Goal: Communication & Community: Ask a question

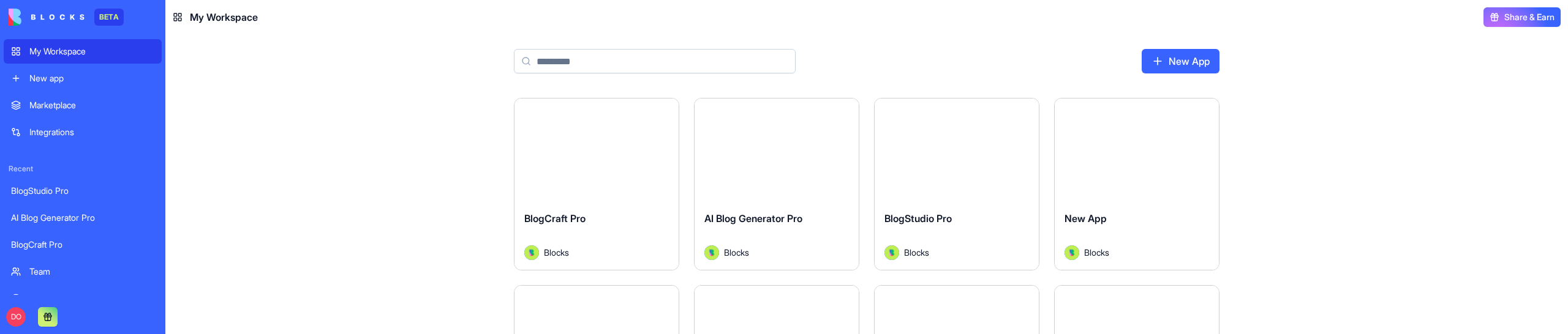
click at [351, 217] on div "Launch BlogCraft Pro Blocks Launch AI Blog Generator Pro Blocks Launch BlogStud…" at bounding box center [866, 216] width 1402 height 236
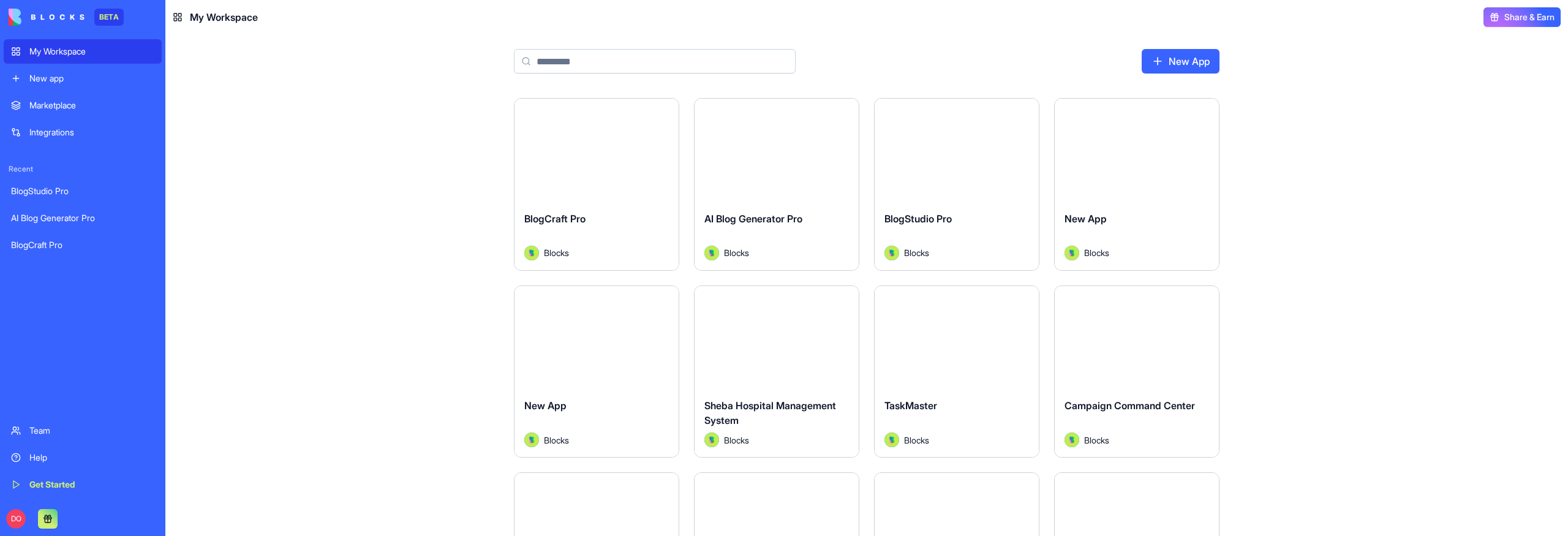
click at [1356, 334] on div "Launch BlogCraft Pro Blocks Launch AI Blog Generator Pro Blocks Launch BlogStud…" at bounding box center [866, 317] width 1402 height 438
click at [1347, 156] on div "Launch BlogCraft Pro Blocks Launch AI Blog Generator Pro Blocks Launch BlogStud…" at bounding box center [866, 317] width 1402 height 438
click at [1362, 353] on div "Launch BlogCraft Pro Blocks Launch AI Blog Generator Pro Blocks Launch BlogStud…" at bounding box center [866, 317] width 1402 height 438
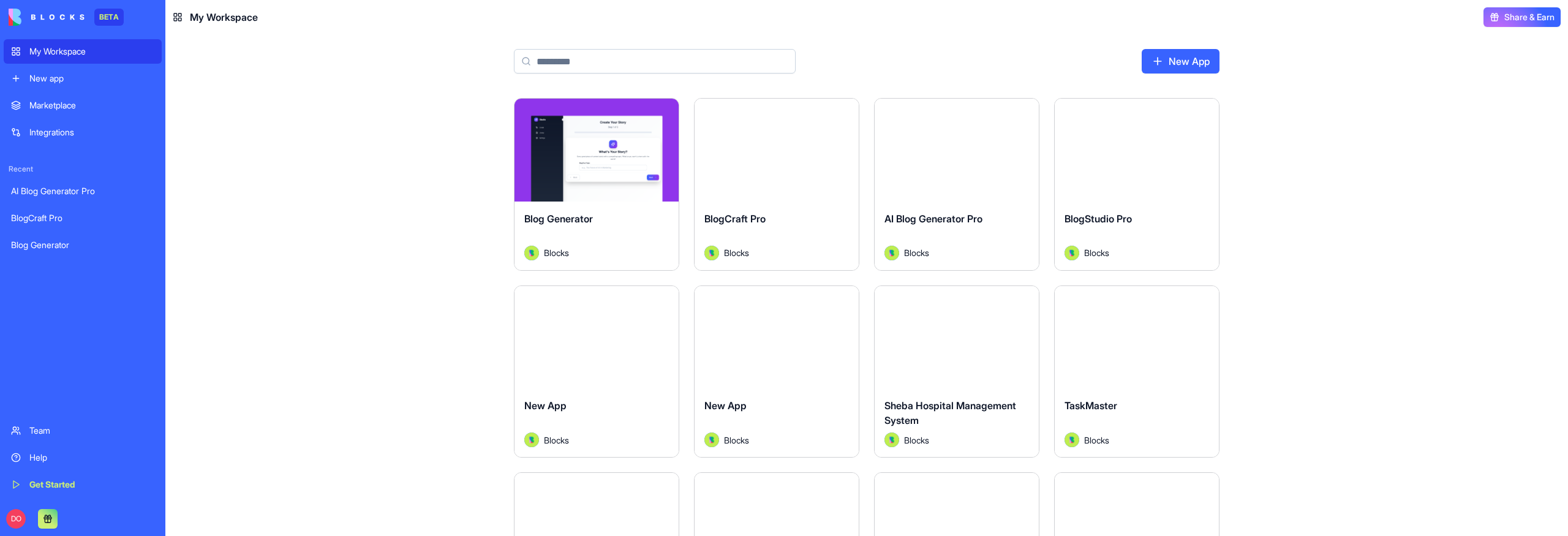
click at [1377, 220] on div "Launch Blog Generator Blocks Launch BlogCraft Pro Blocks Launch AI Blog Generat…" at bounding box center [866, 317] width 1402 height 438
click at [1462, 86] on main "New App Launch Blog Generator Blocks Launch BlogCraft Pro Blocks Launch AI Blog…" at bounding box center [866, 285] width 1402 height 502
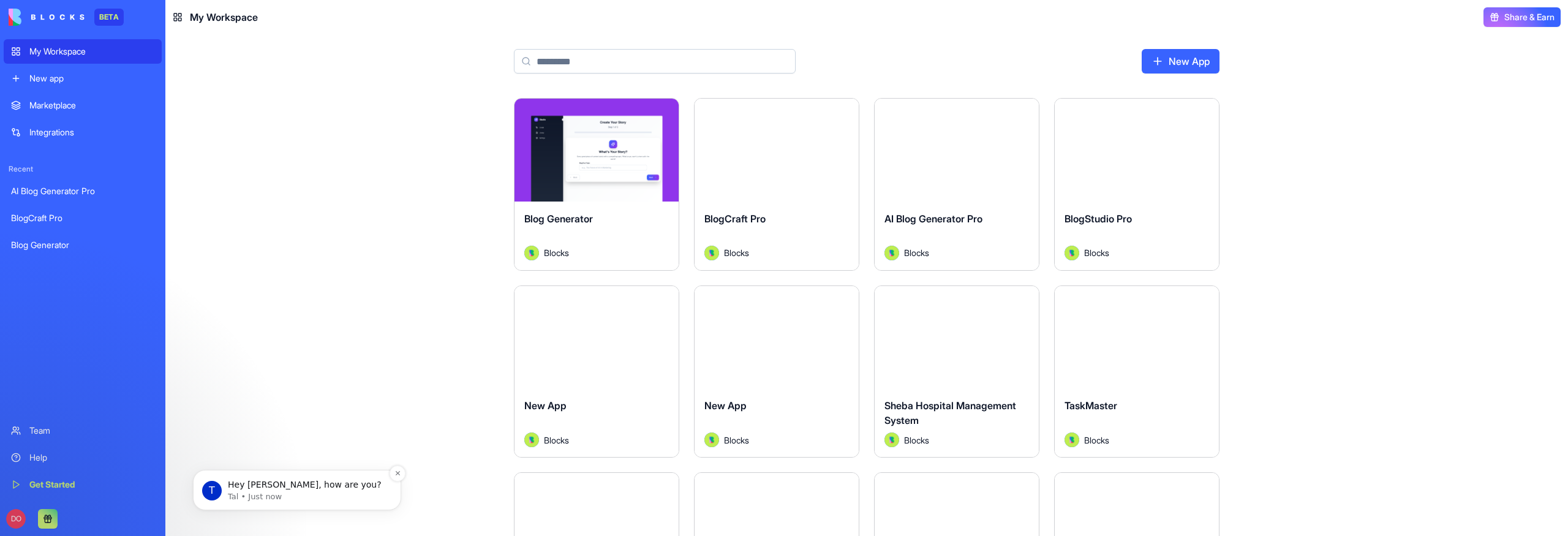
click at [284, 481] on p "Hey Dan, how are you?" at bounding box center [306, 485] width 158 height 12
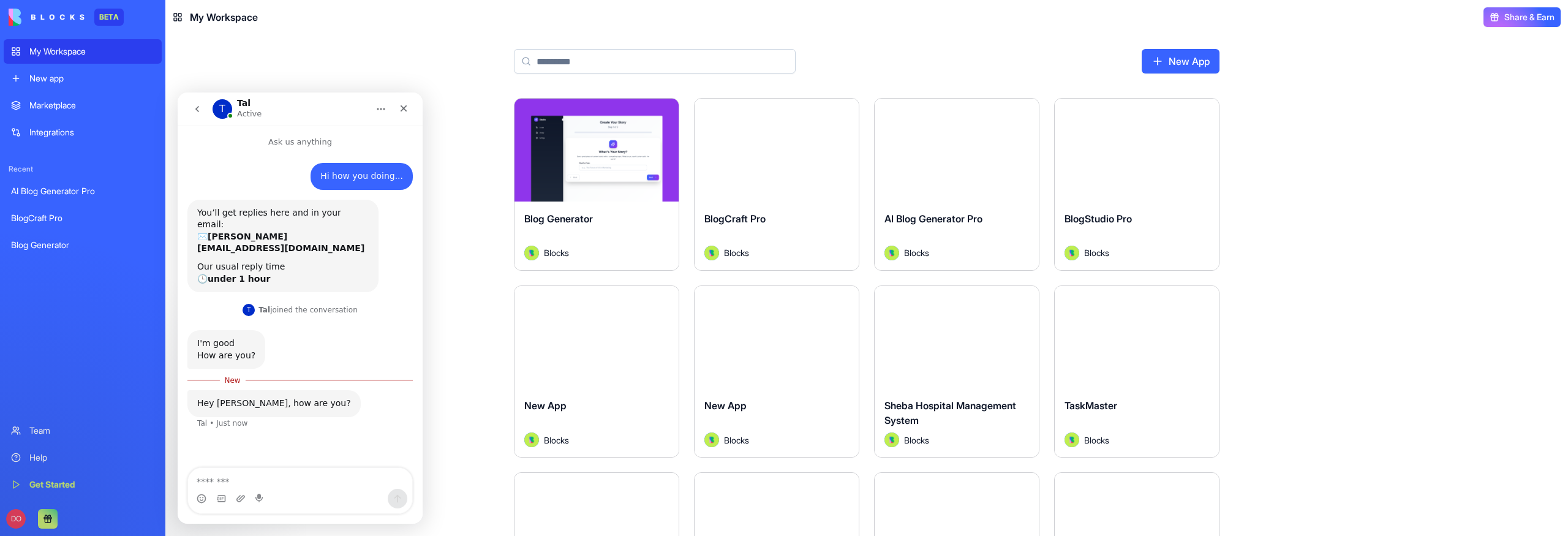
scroll to position [2, 0]
click at [248, 482] on textarea "Message…" at bounding box center [299, 479] width 224 height 21
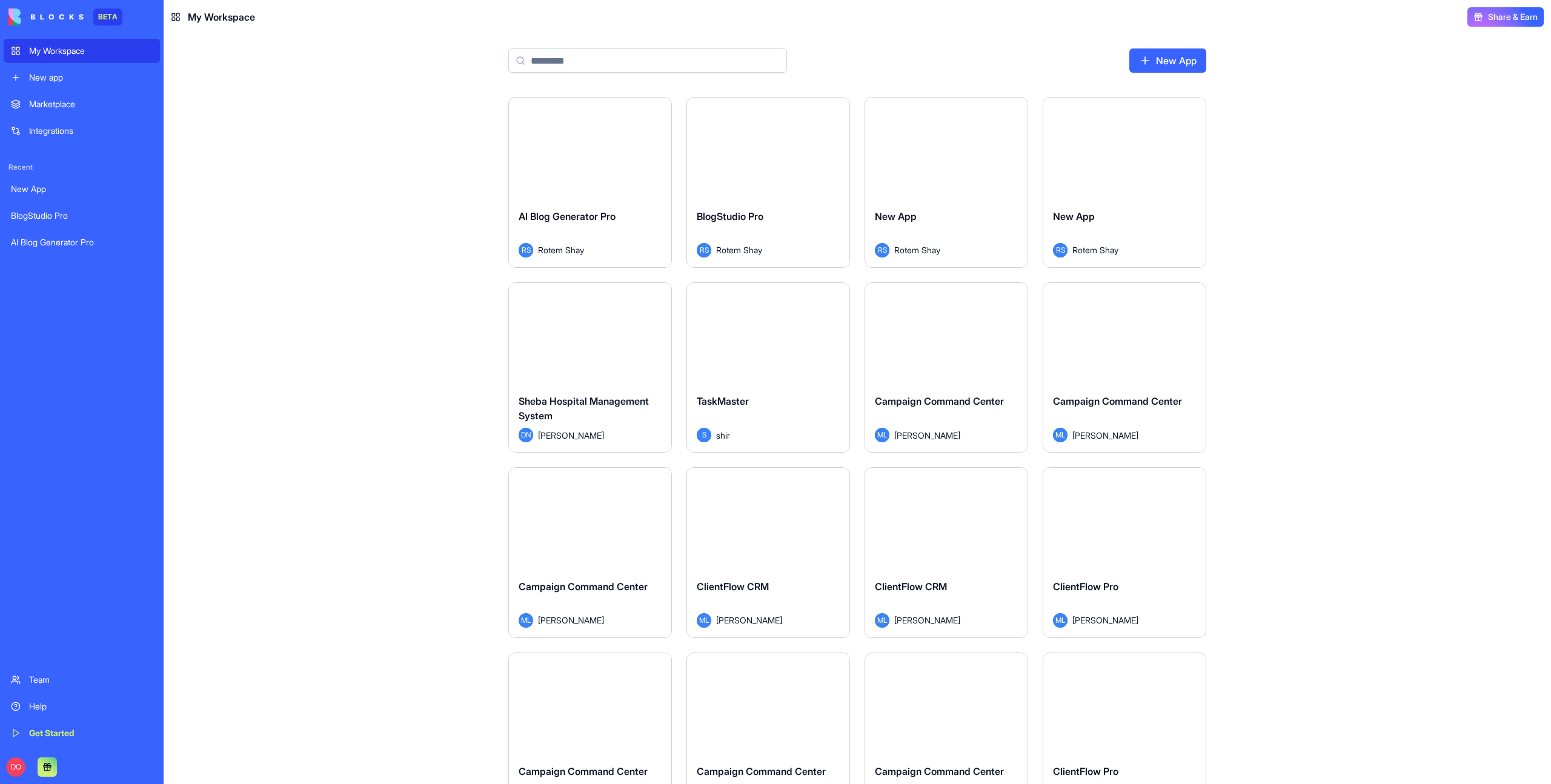
click at [51, 712] on div "Help" at bounding box center [90, 706] width 123 height 12
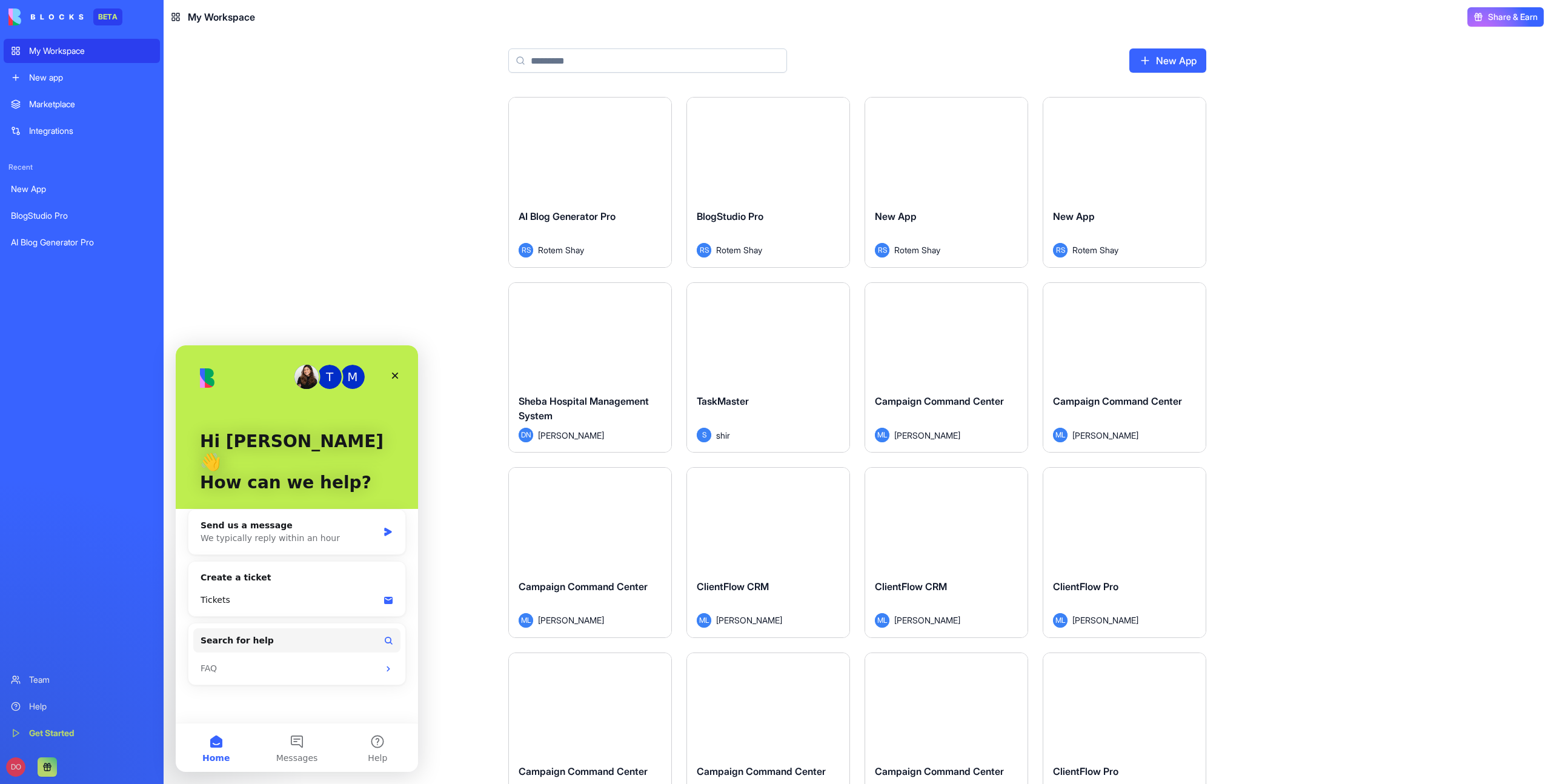
click at [262, 571] on div "Create a ticket" at bounding box center [297, 577] width 193 height 13
click at [251, 519] on div "Send us a message" at bounding box center [289, 525] width 177 height 13
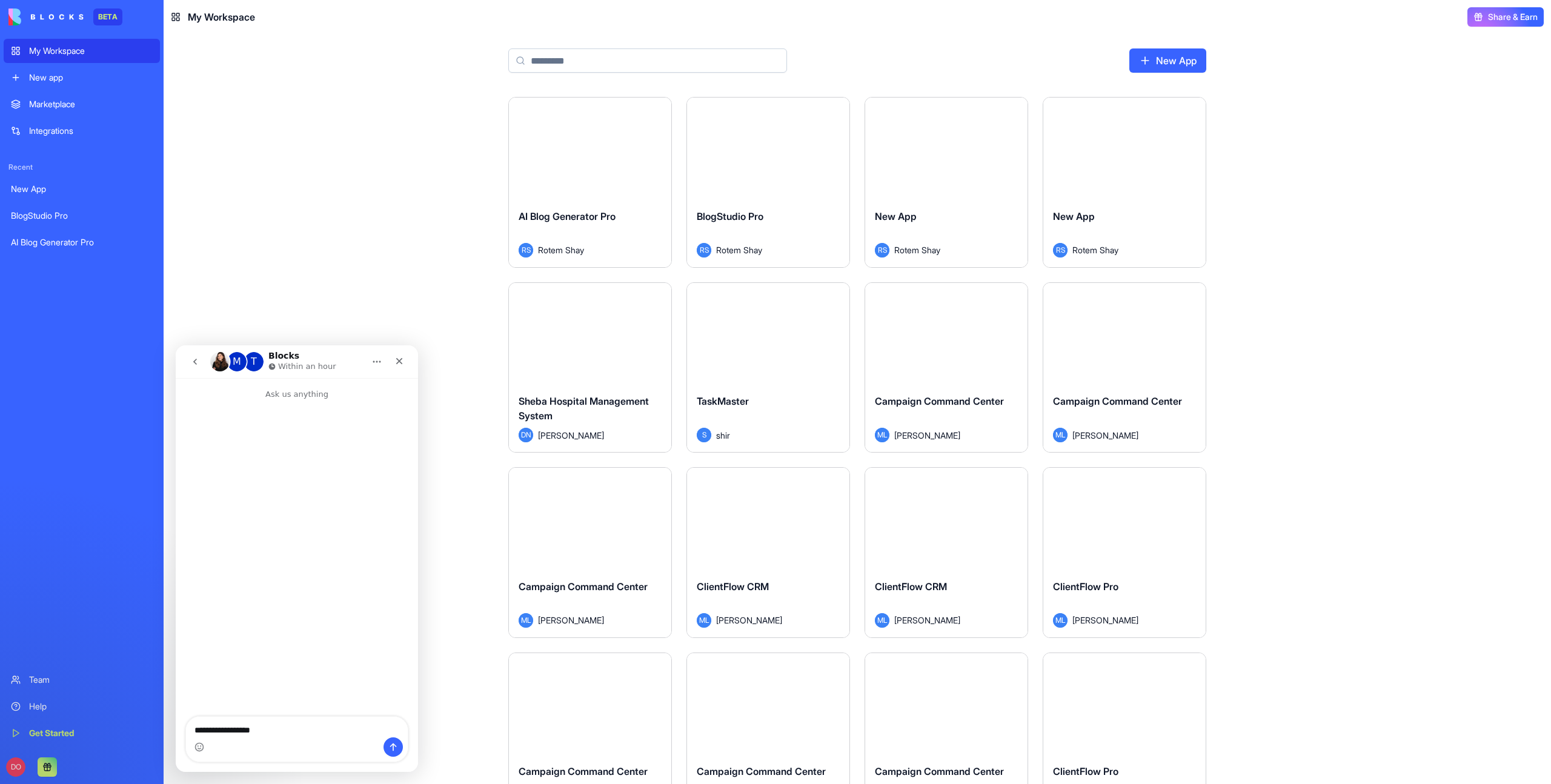
type textarea "**********"
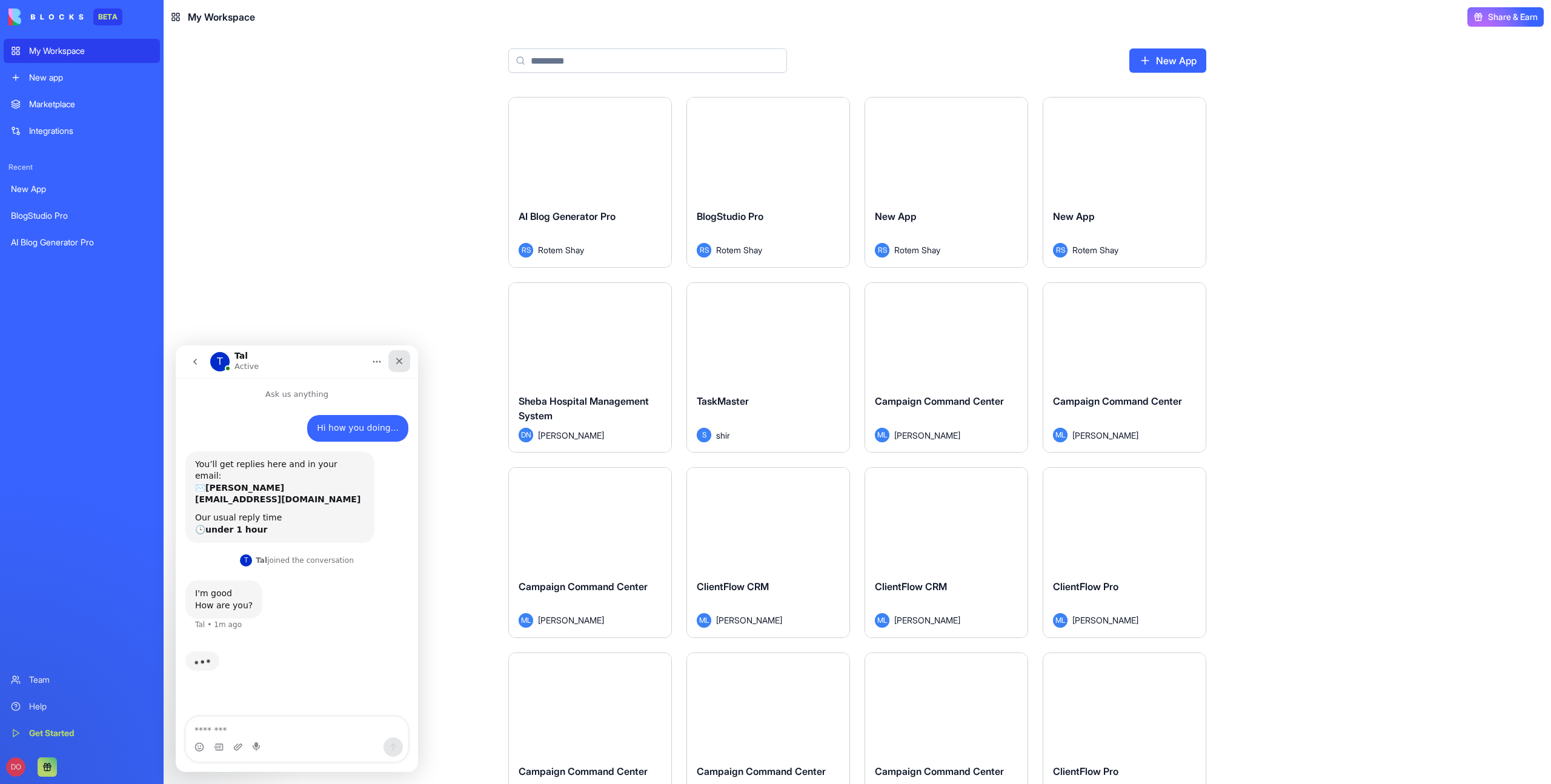
click at [401, 359] on icon "Close" at bounding box center [399, 360] width 10 height 10
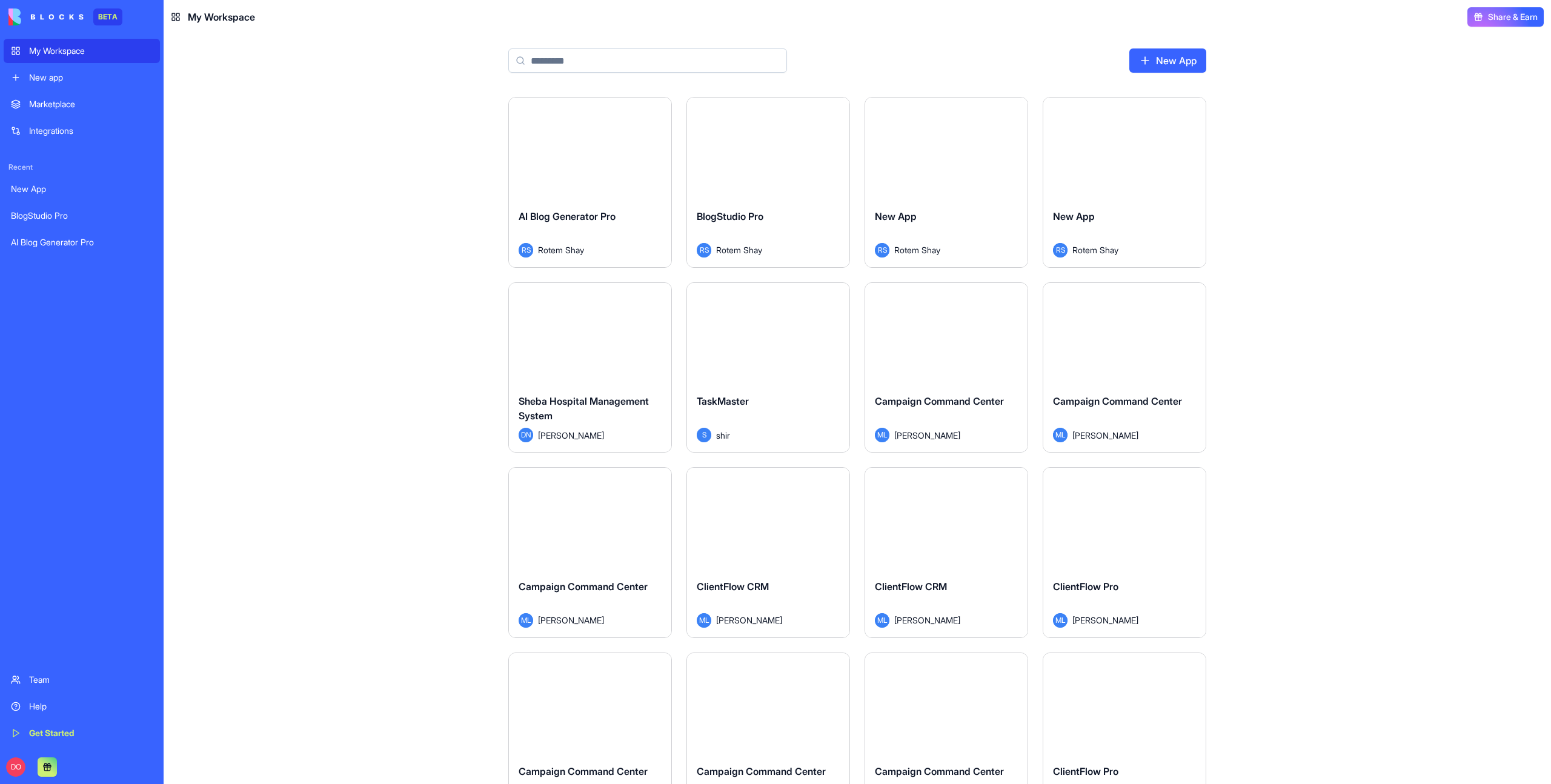
click at [347, 445] on div "Launch AI Blog Generator Pro RS [PERSON_NAME] Launch BlogStudio Pro RS [PERSON_…" at bounding box center [856, 440] width 1387 height 687
click at [286, 467] on div "Launch AI Blog Generator Pro RS [PERSON_NAME] Launch BlogStudio Pro RS [PERSON_…" at bounding box center [856, 440] width 1387 height 687
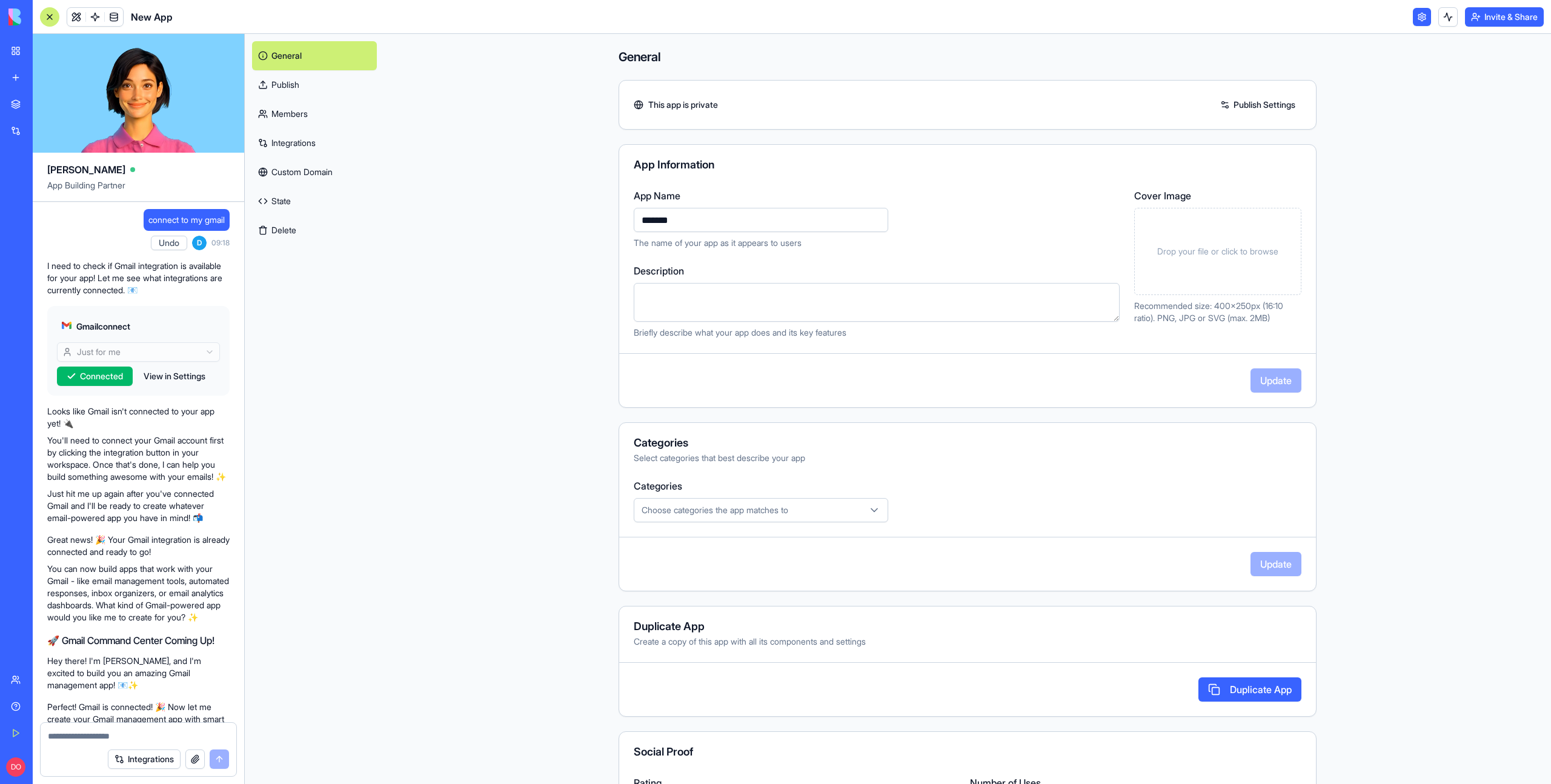
scroll to position [405, 0]
